Goal: Task Accomplishment & Management: Use online tool/utility

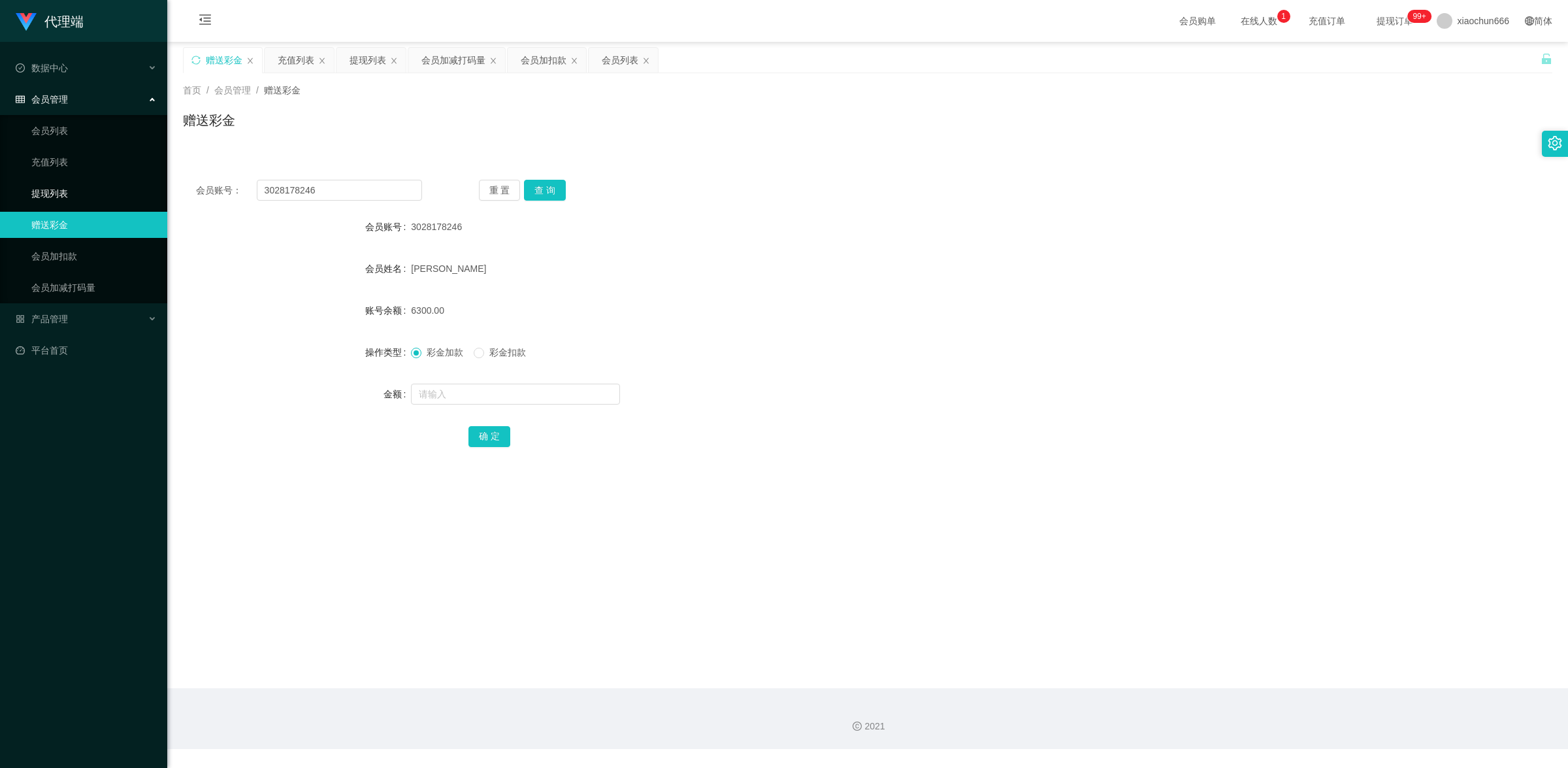
click at [68, 197] on link "提现列表" at bounding box center [94, 193] width 126 height 26
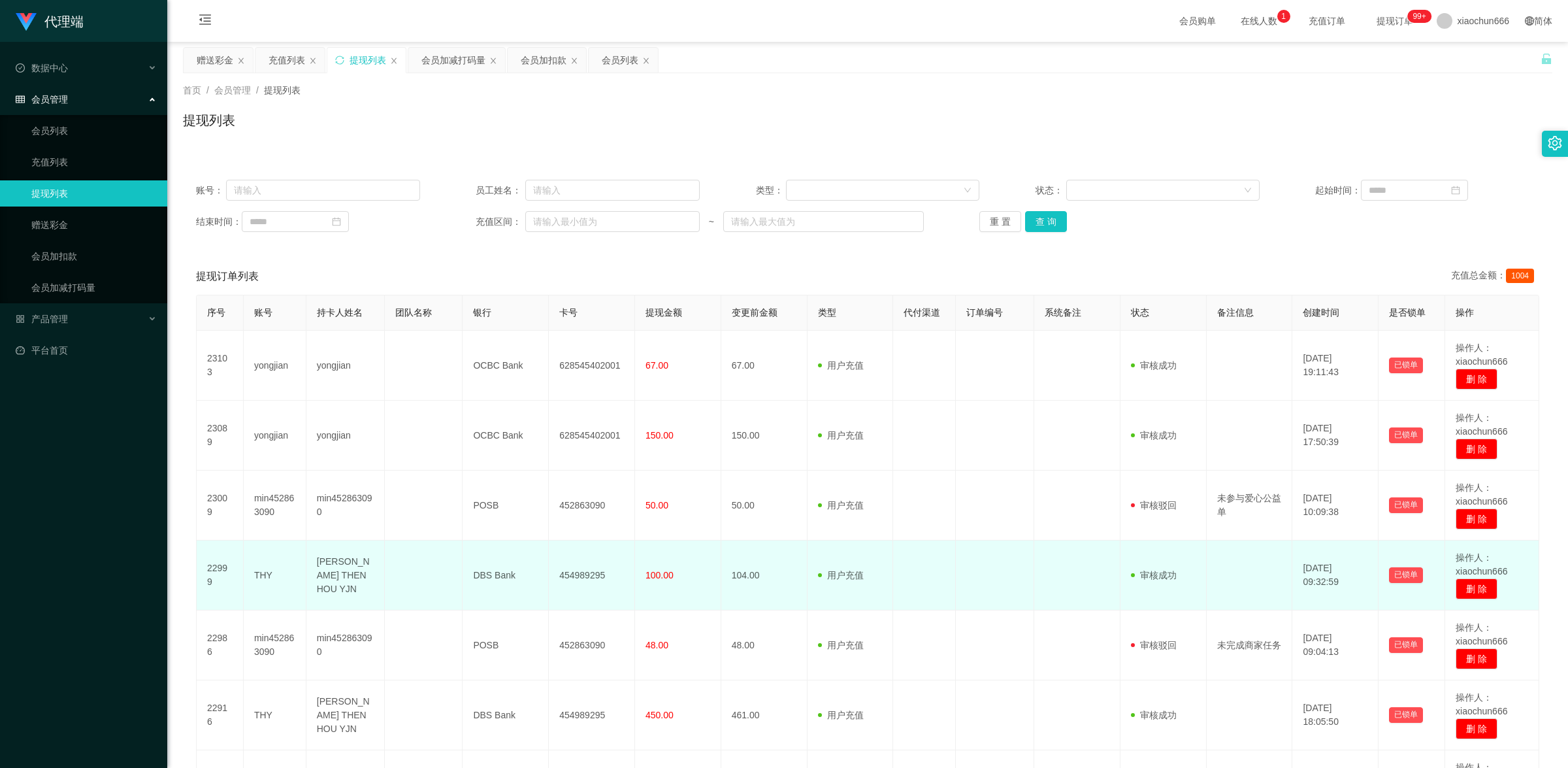
click at [263, 573] on td "THY" at bounding box center [275, 575] width 62 height 70
copy td "THY"
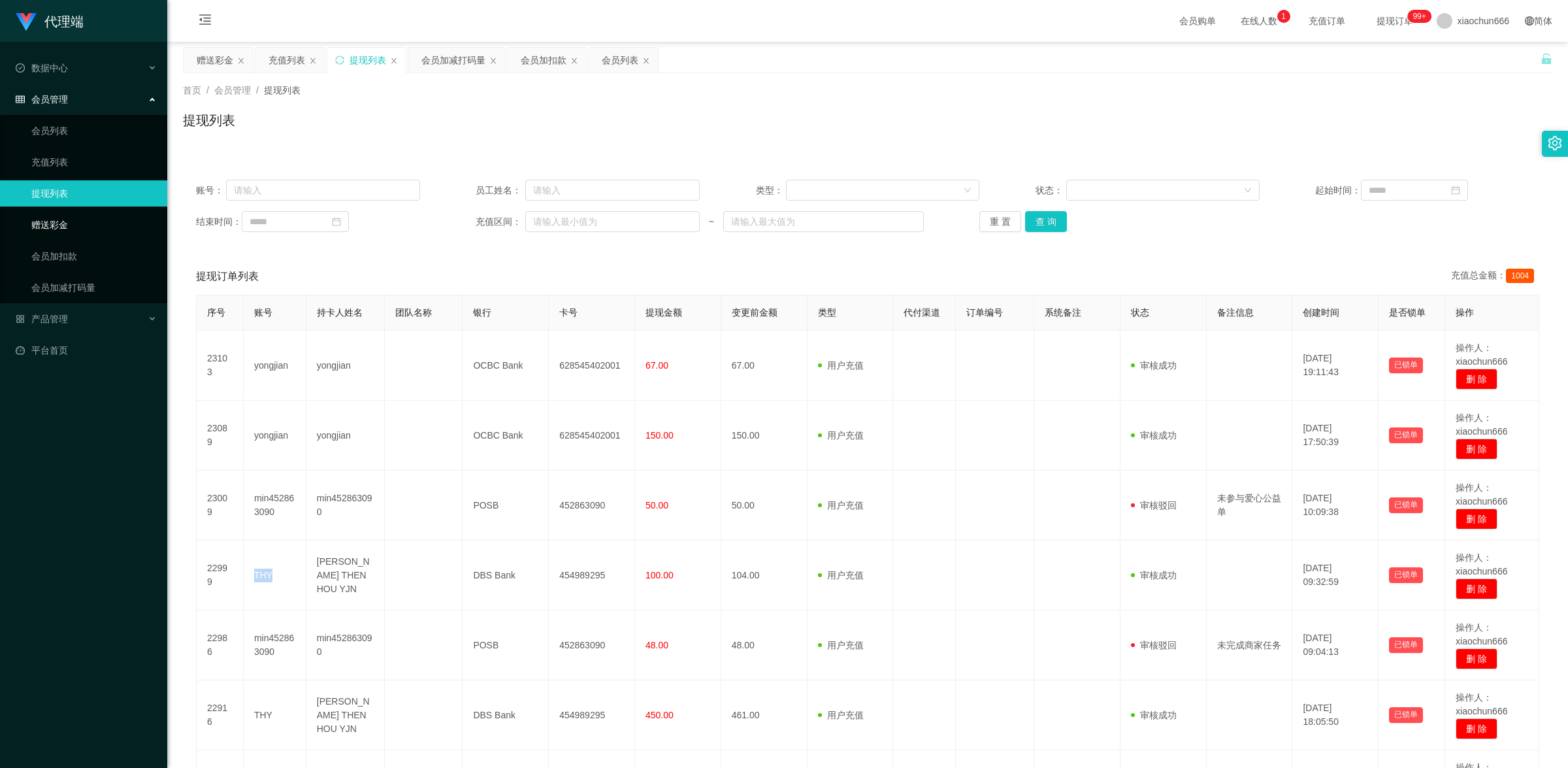
click at [66, 224] on link "赠送彩金" at bounding box center [94, 224] width 126 height 26
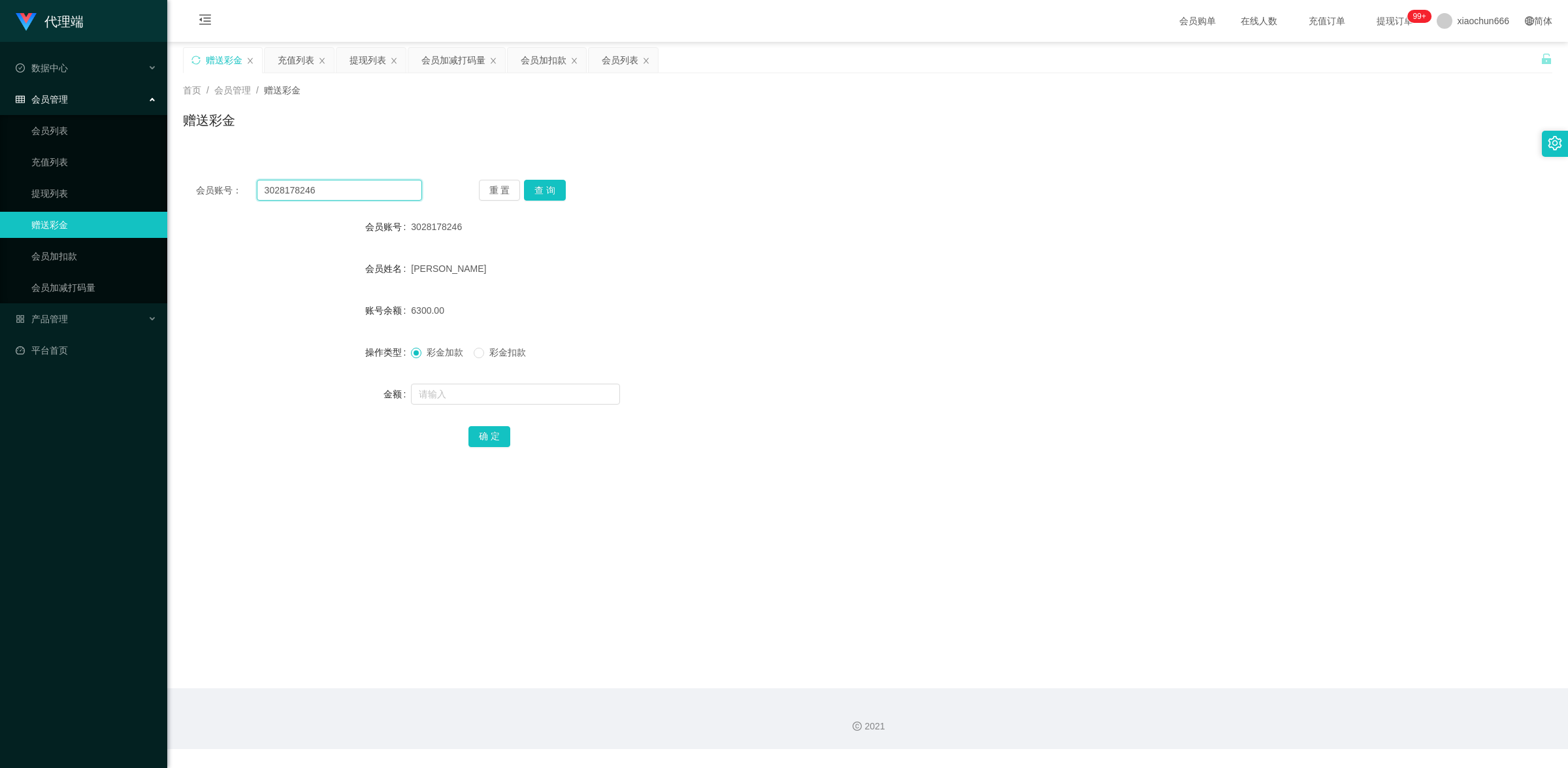
click at [381, 188] on input "3028178246" at bounding box center [339, 190] width 165 height 21
paste input "THY"
type input "THY"
click at [547, 187] on button "查 询" at bounding box center [545, 190] width 42 height 21
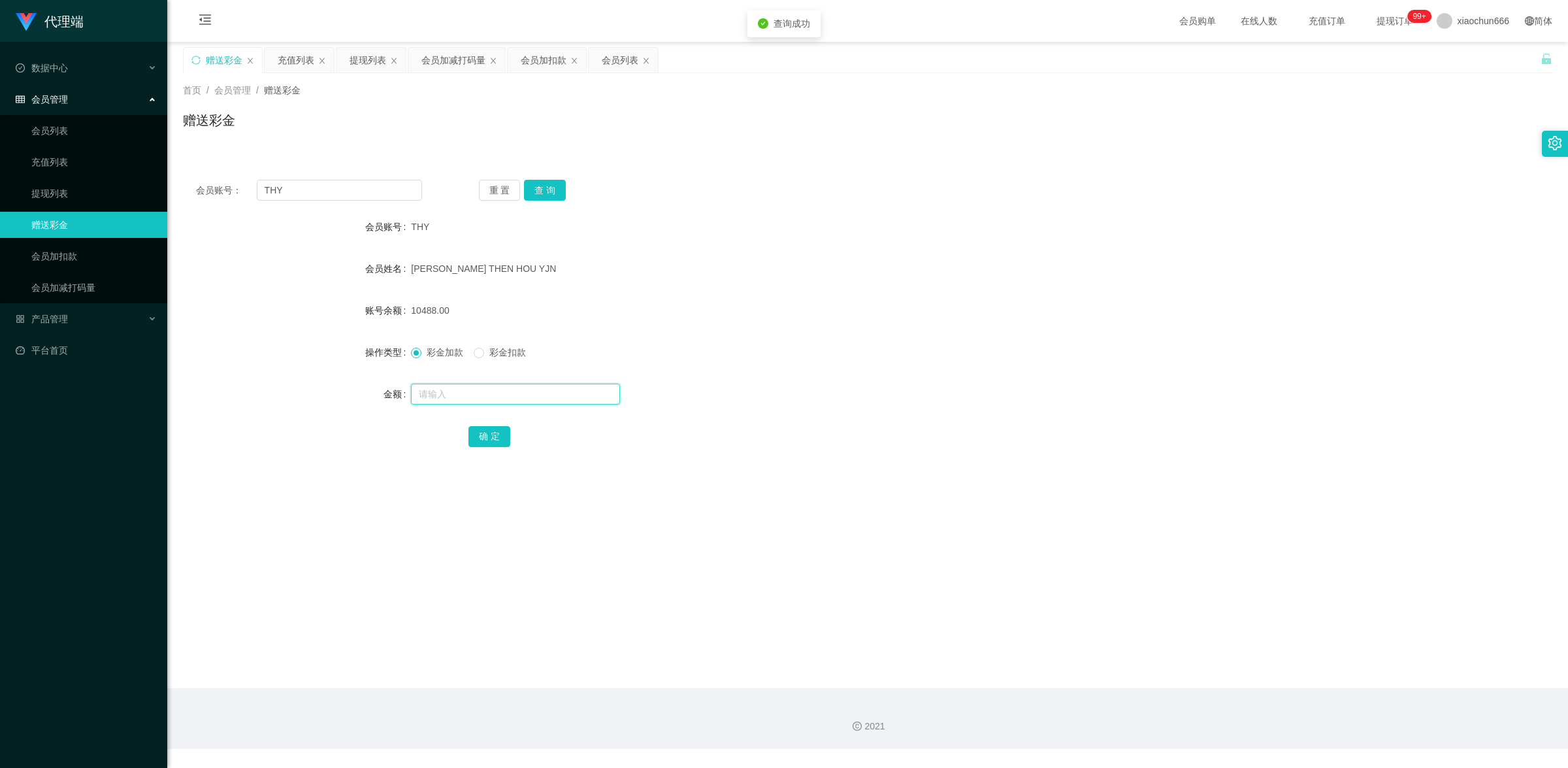
click at [541, 400] on input "text" at bounding box center [515, 393] width 209 height 21
type input "8"
drag, startPoint x: 481, startPoint y: 428, endPoint x: 1217, endPoint y: 291, distance: 748.6
click at [481, 428] on button "确 定" at bounding box center [489, 436] width 42 height 21
